Goal: Transaction & Acquisition: Purchase product/service

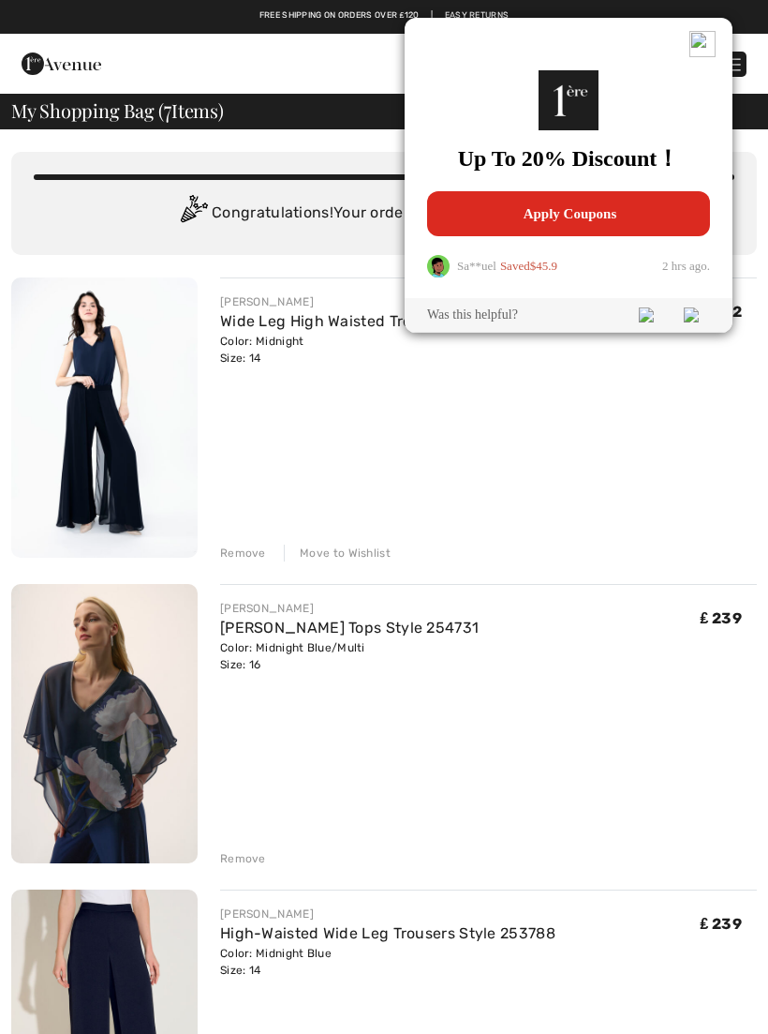
click at [622, 224] on span "Apply Coupons" at bounding box center [569, 213] width 268 height 45
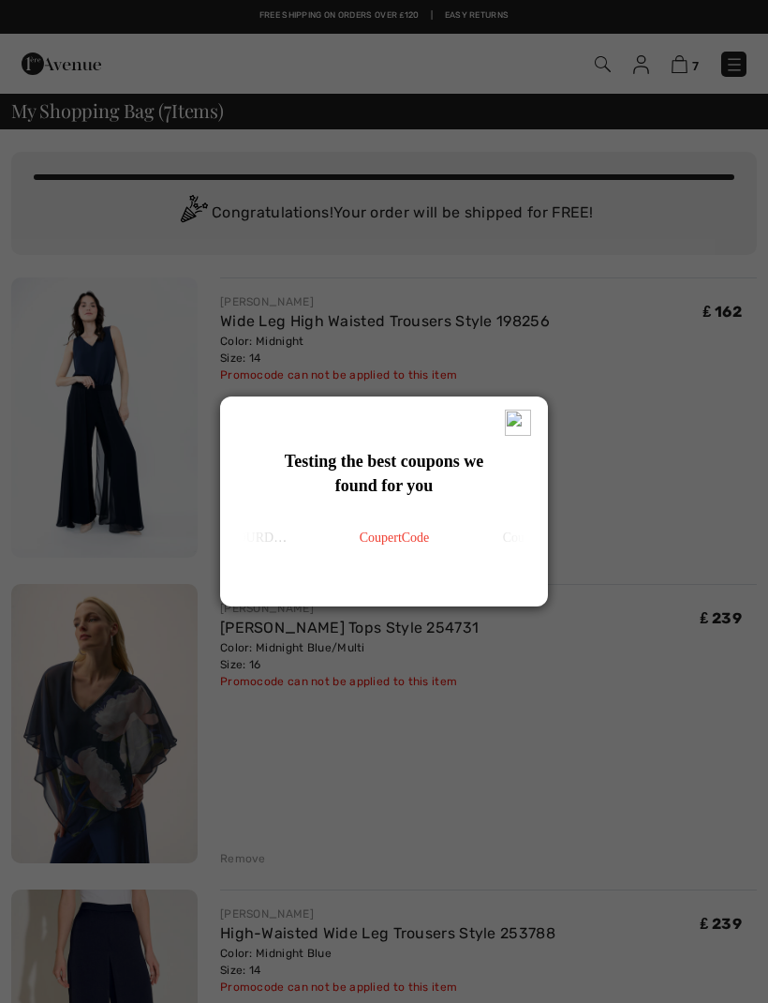
type input "FREEDENIMBAG"
type input "NEW15"
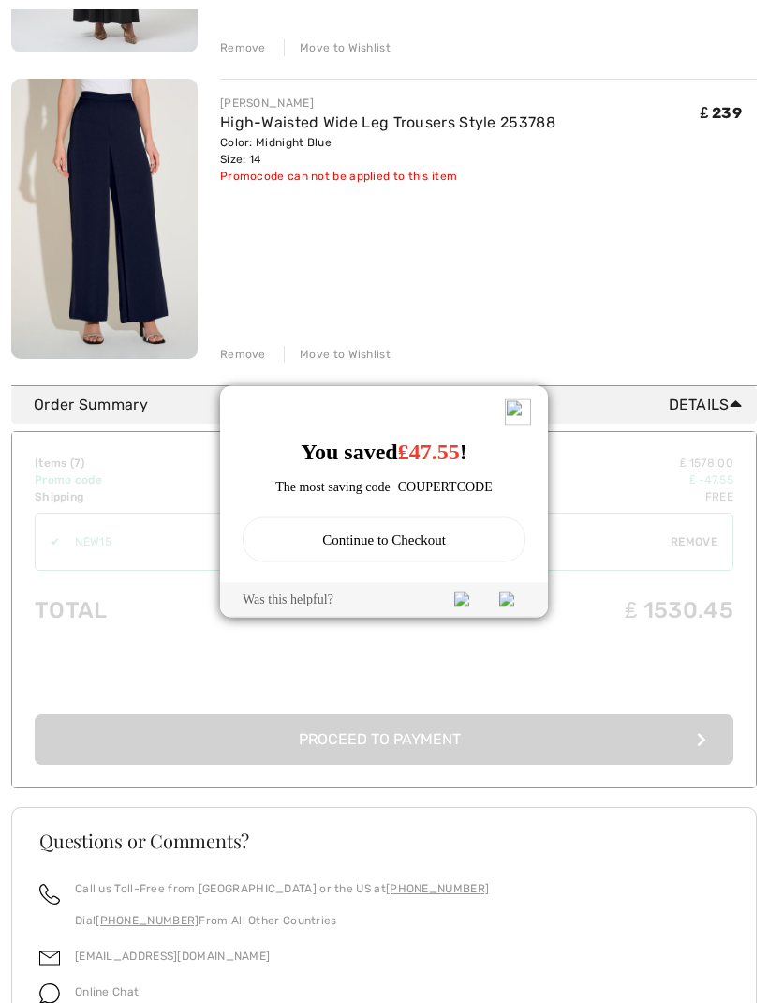
click at [529, 407] on img at bounding box center [518, 412] width 26 height 26
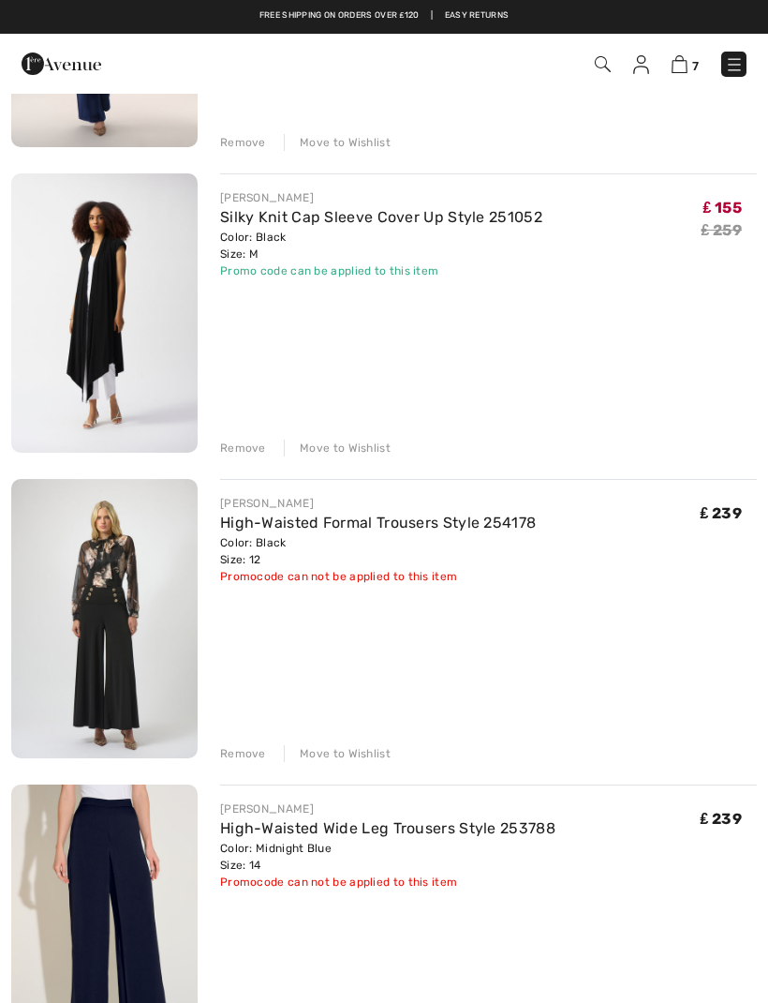
scroll to position [1328, 0]
click at [253, 748] on div "Remove" at bounding box center [243, 752] width 46 height 17
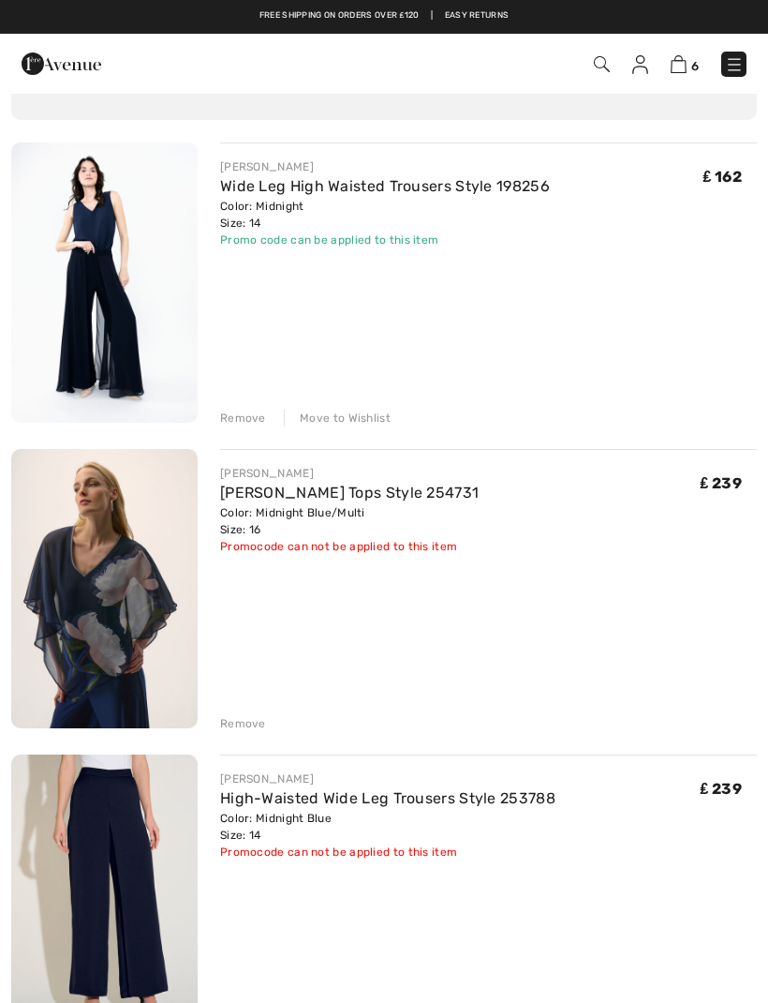
scroll to position [0, 0]
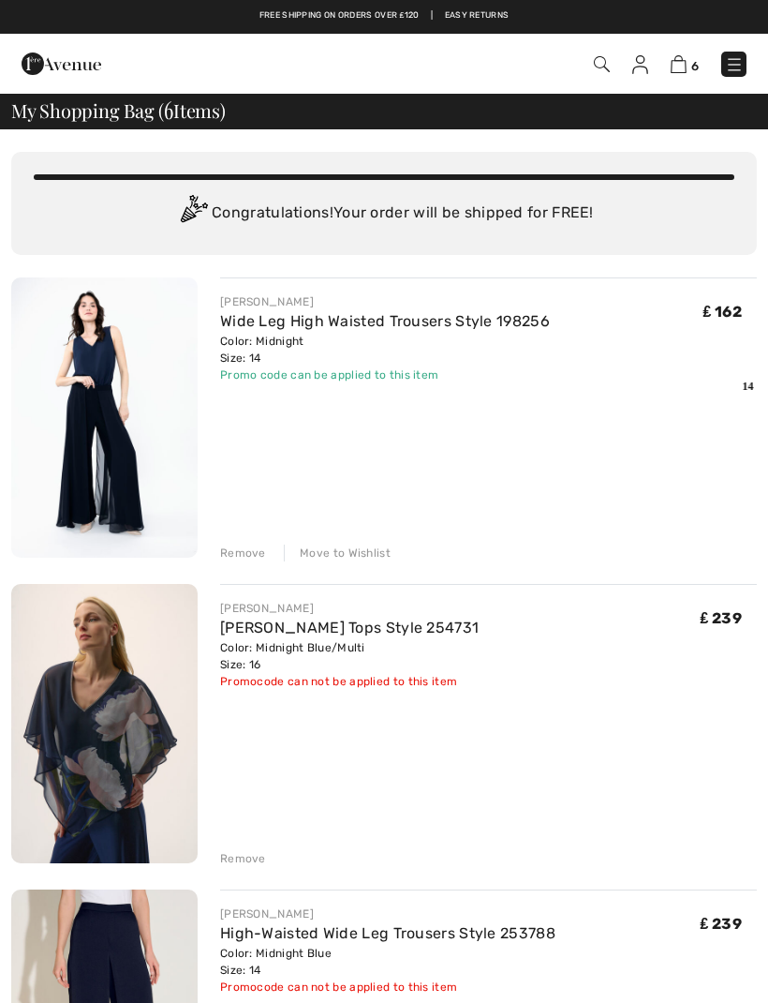
click at [238, 853] on div "Remove" at bounding box center [243, 858] width 46 height 17
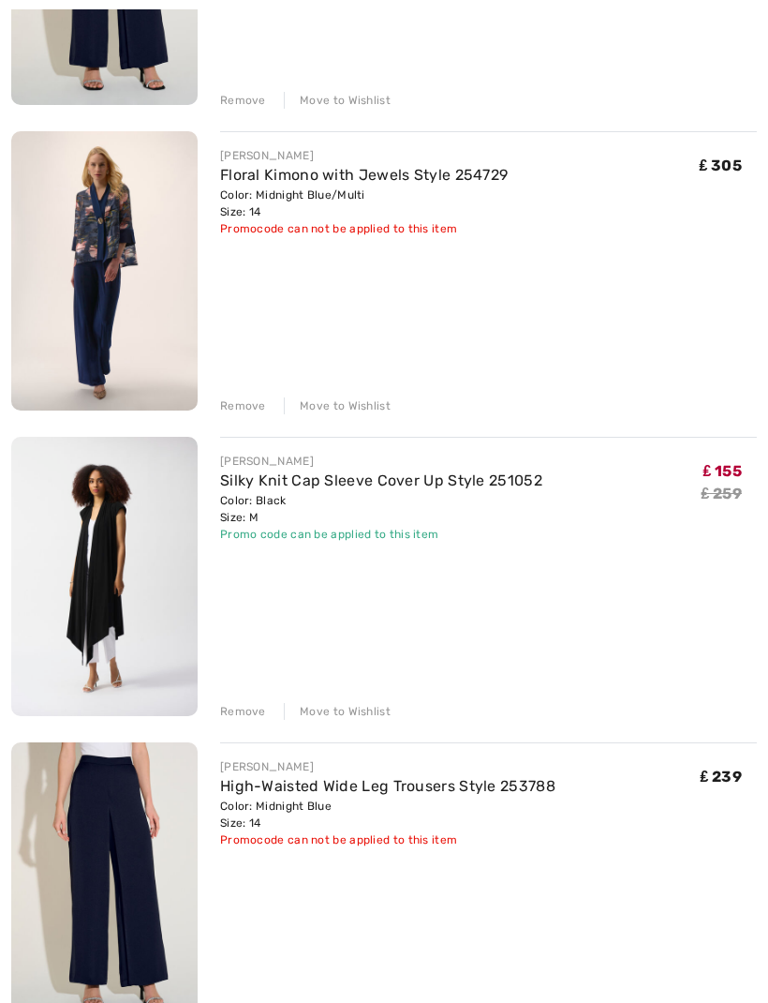
scroll to position [766, 0]
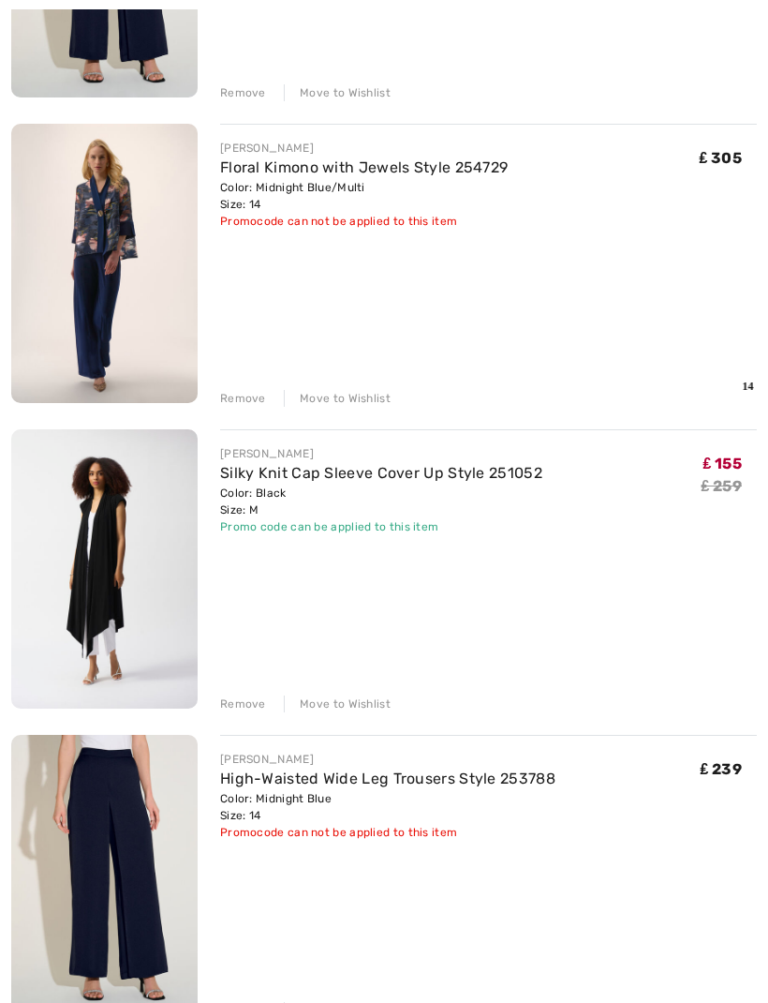
click at [254, 708] on div "Remove" at bounding box center [243, 703] width 46 height 17
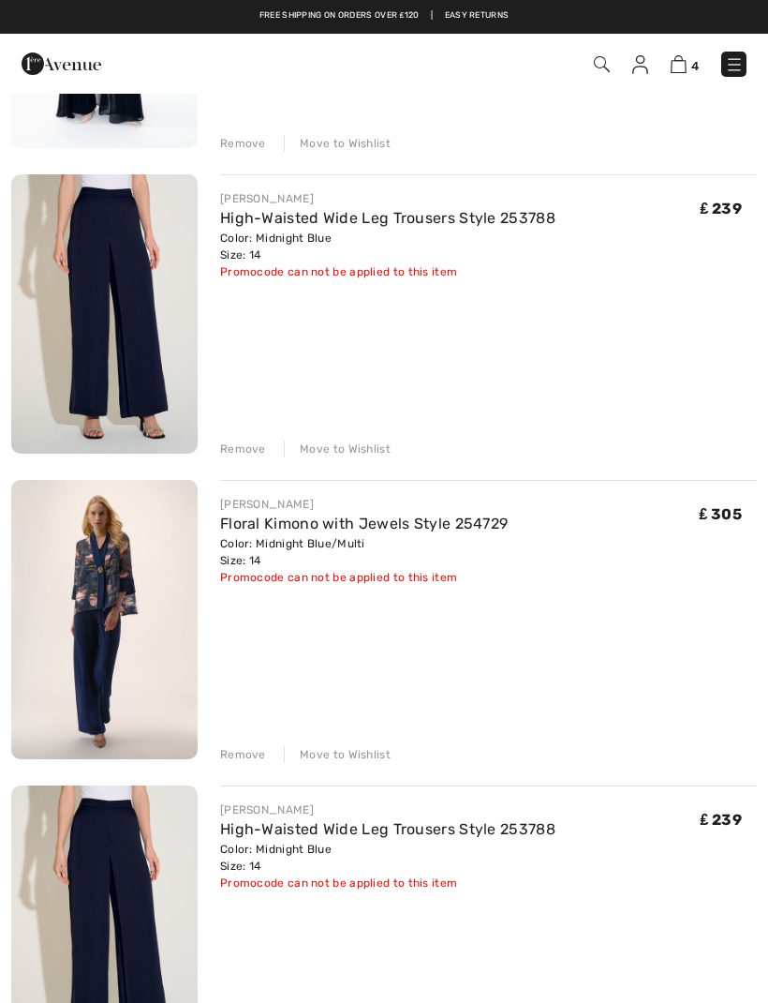
scroll to position [408, 0]
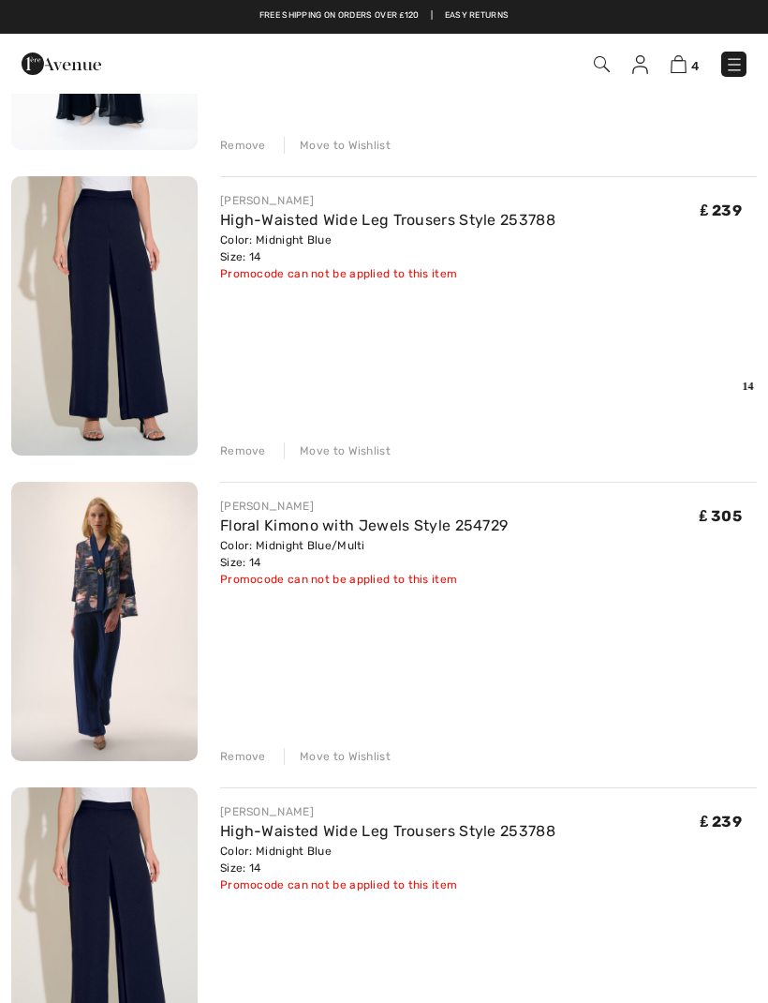
click at [127, 619] on img at bounding box center [104, 621] width 186 height 279
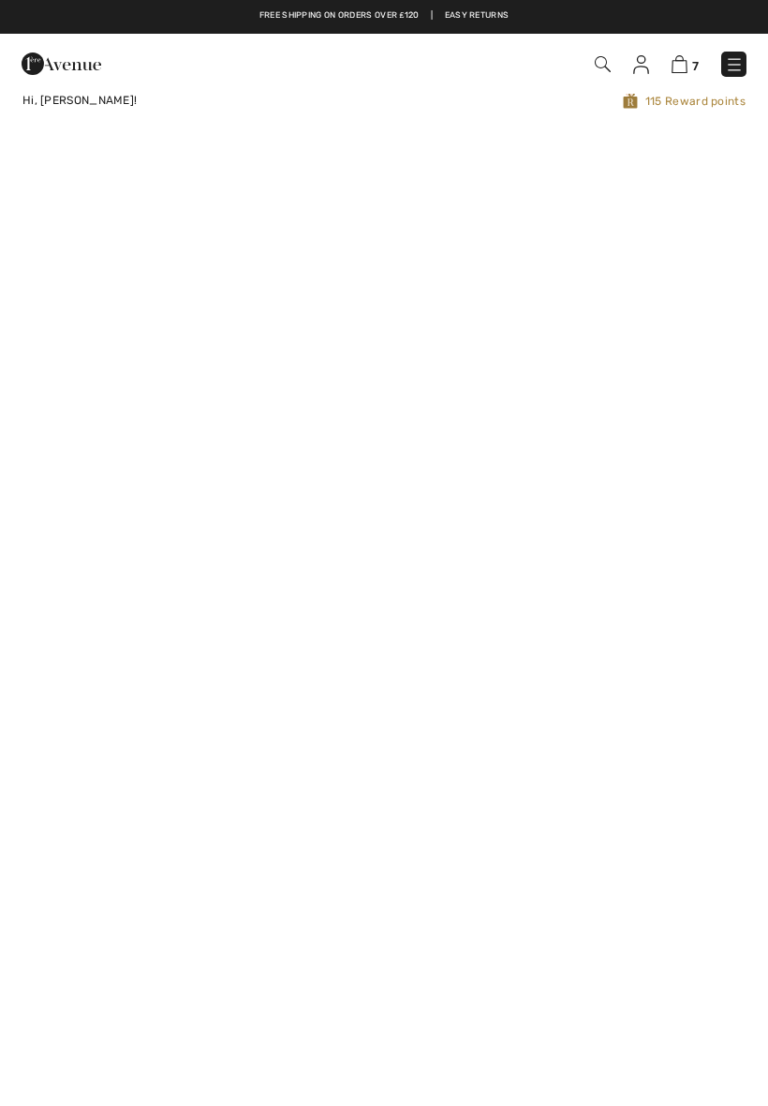
checkbox input "true"
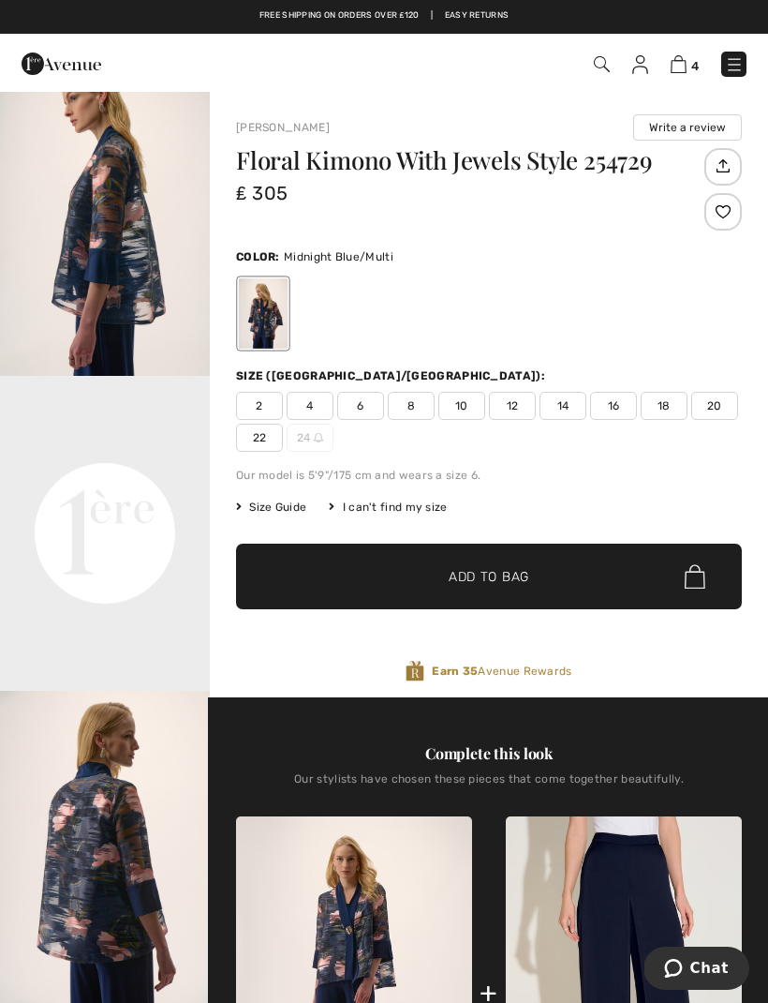
scroll to position [410, 0]
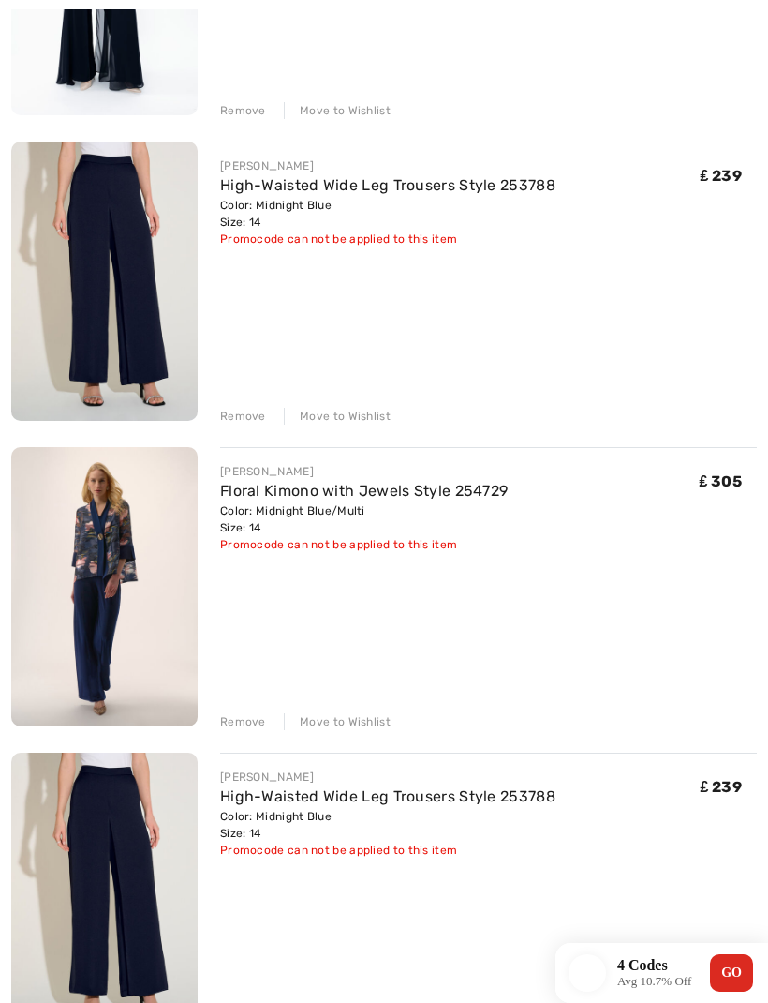
scroll to position [479, 0]
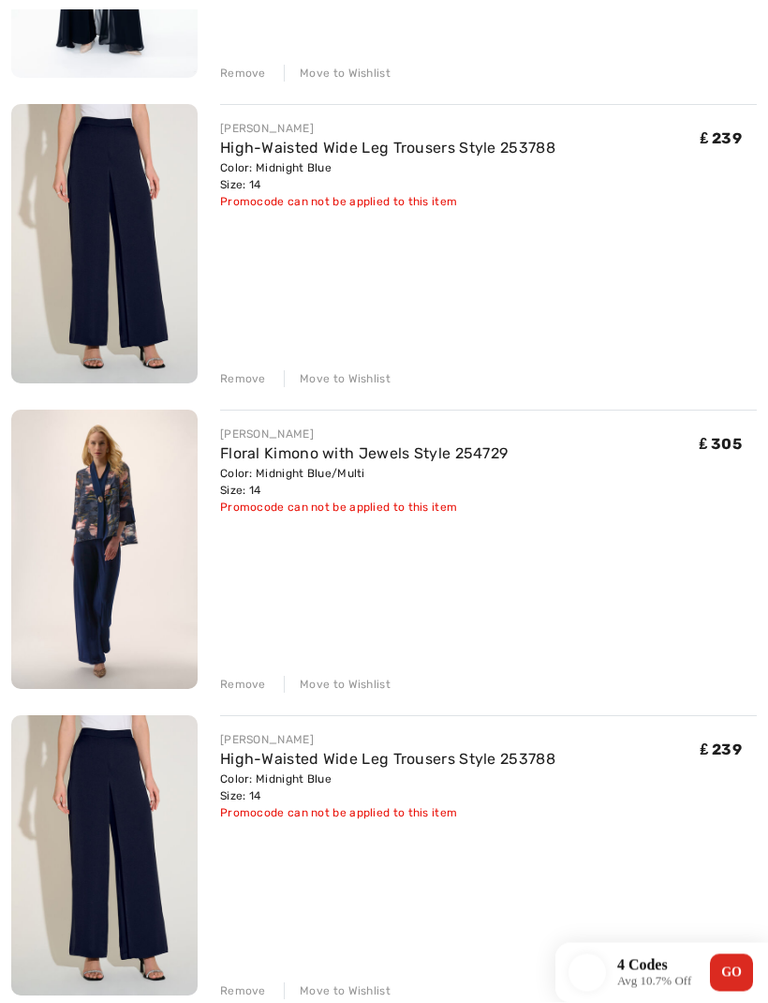
click at [246, 686] on div "Remove" at bounding box center [243, 685] width 46 height 17
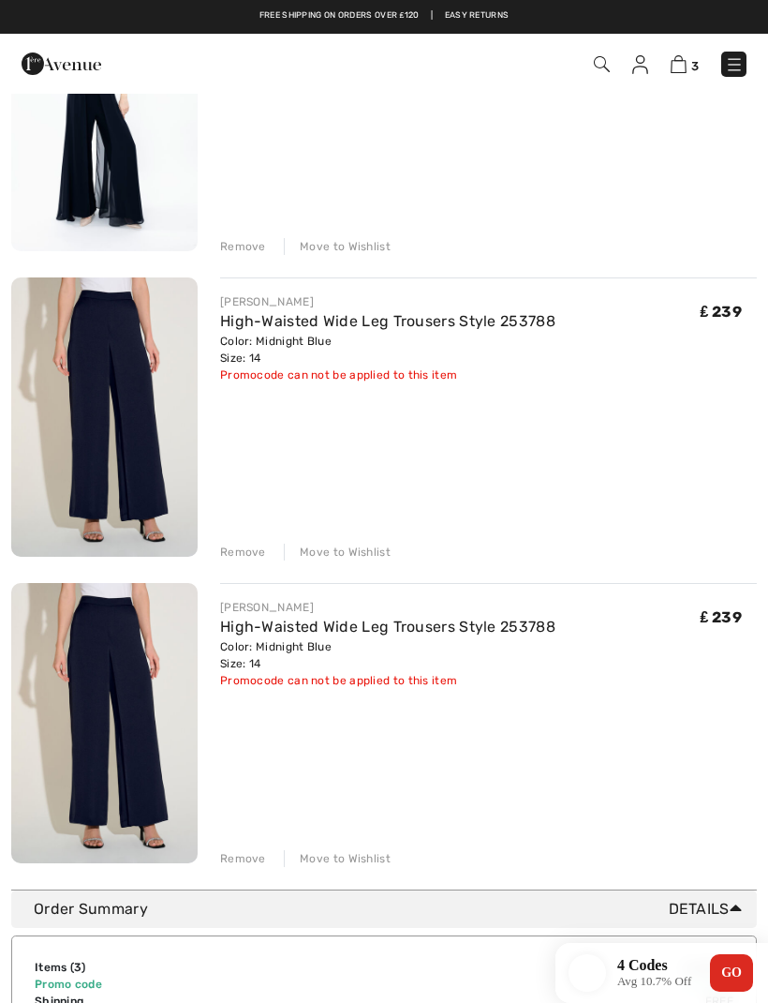
scroll to position [305, 0]
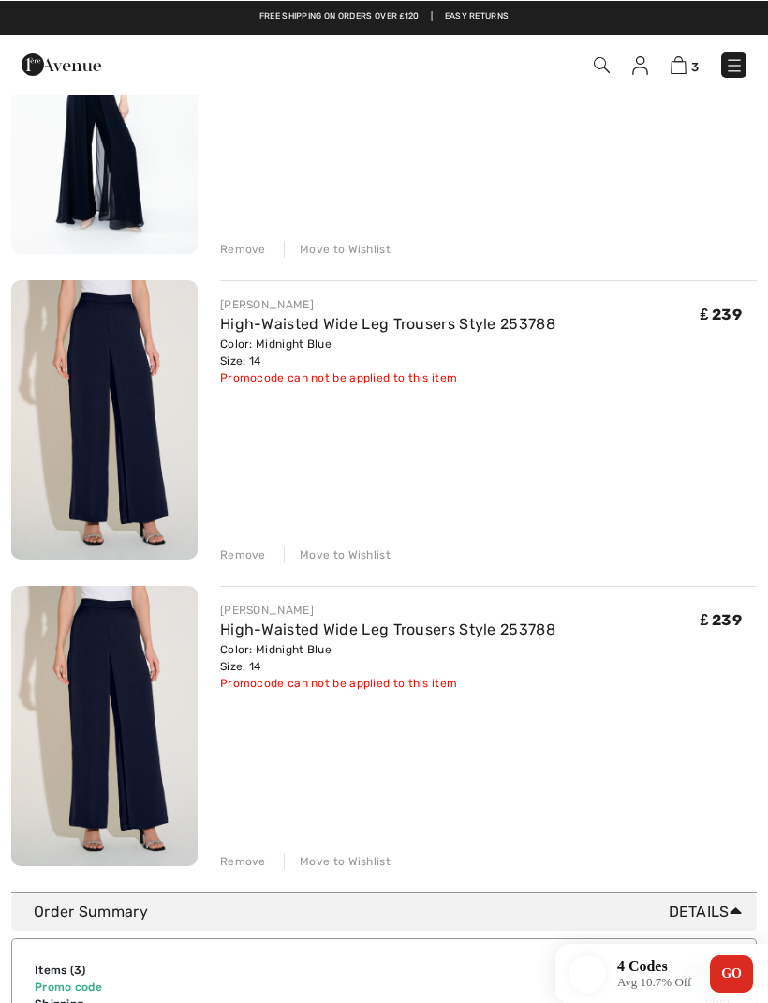
click at [257, 838] on div "JOSEPH RIBKOFF High-Waisted Wide Leg Trousers Style 253788 Color: Midnight Blue…" at bounding box center [488, 727] width 537 height 284
click at [249, 862] on div "Remove" at bounding box center [243, 860] width 46 height 17
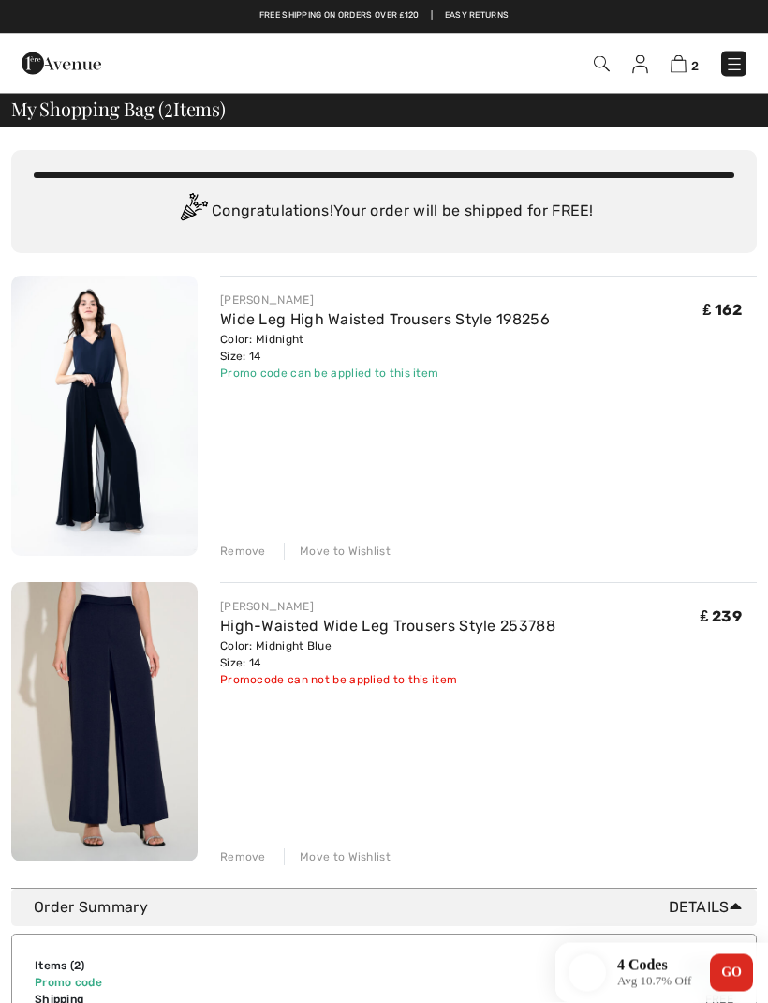
scroll to position [0, 0]
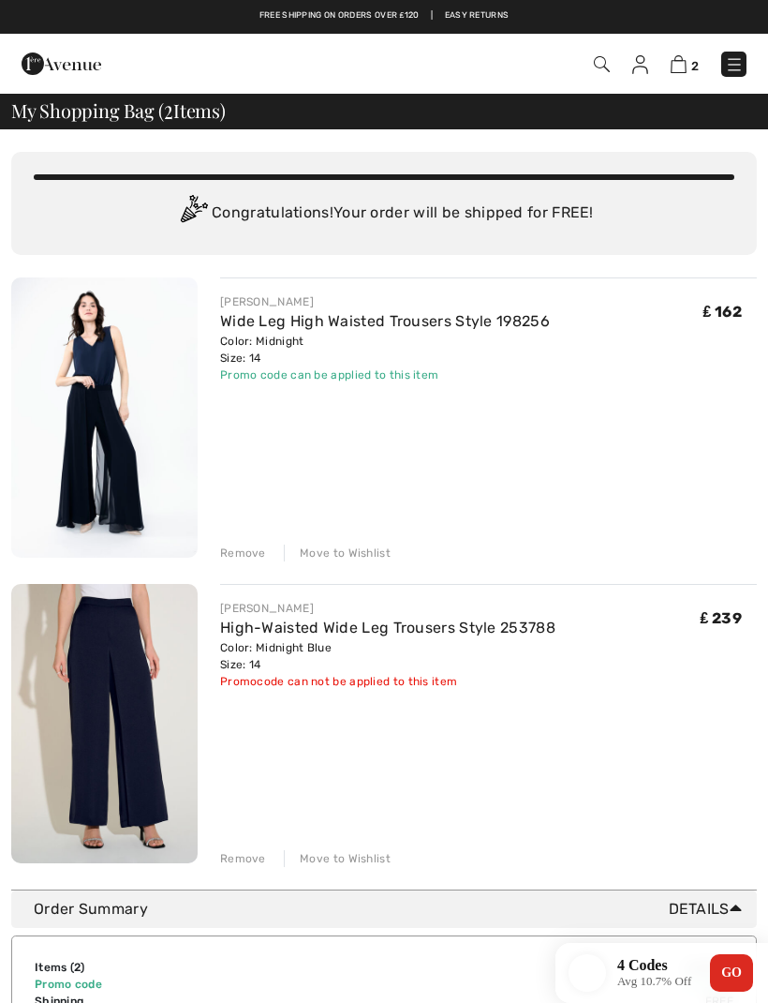
click at [161, 726] on img at bounding box center [104, 724] width 186 height 280
